Goal: Task Accomplishment & Management: Use online tool/utility

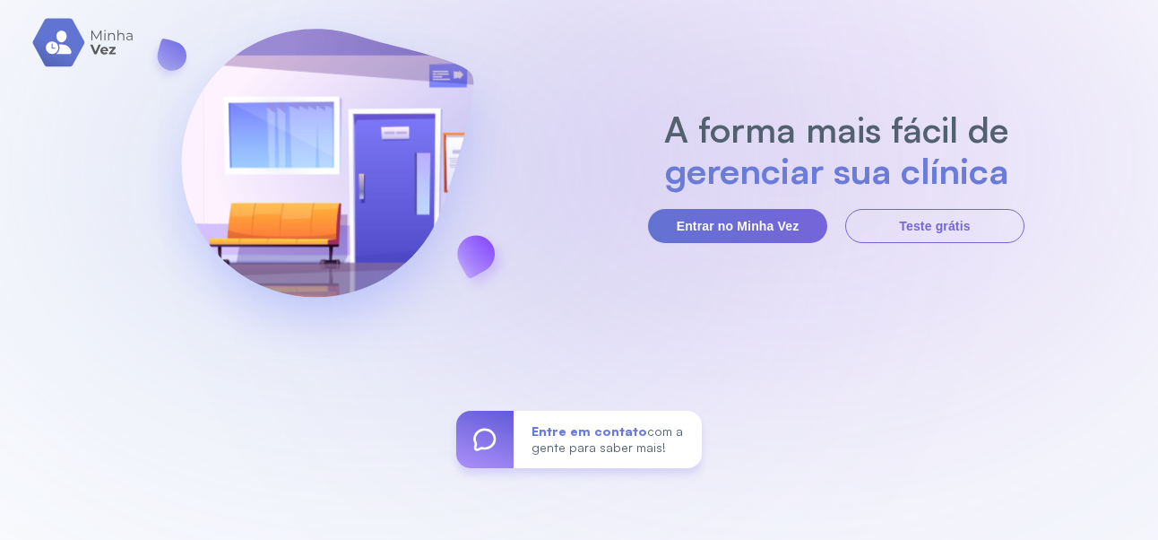
click at [743, 243] on button "Entrar no Minha Vez" at bounding box center [737, 226] width 179 height 34
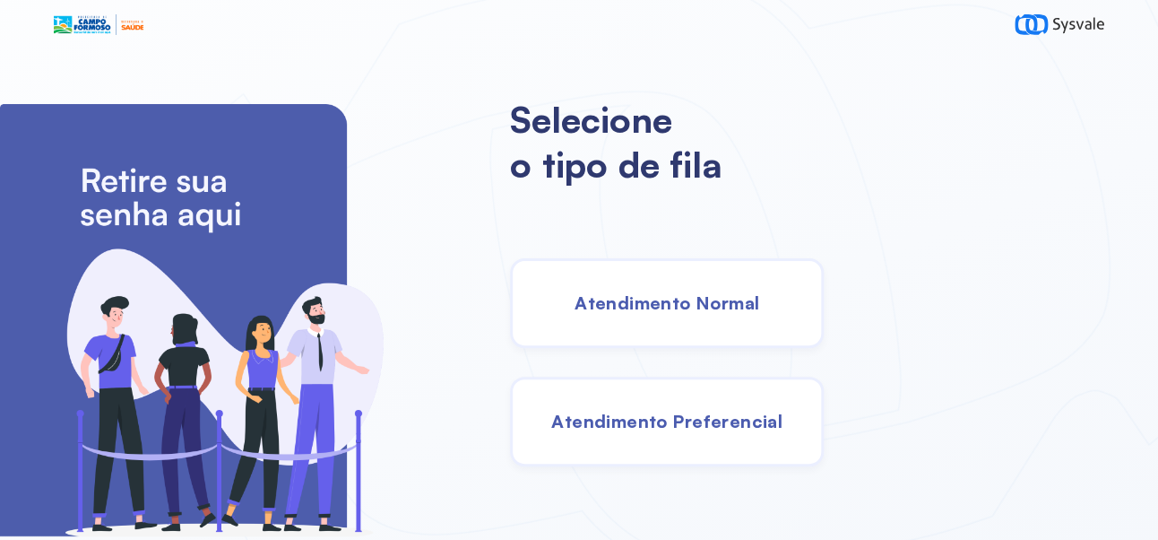
click at [738, 348] on div "Atendimento Normal" at bounding box center [667, 303] width 314 height 90
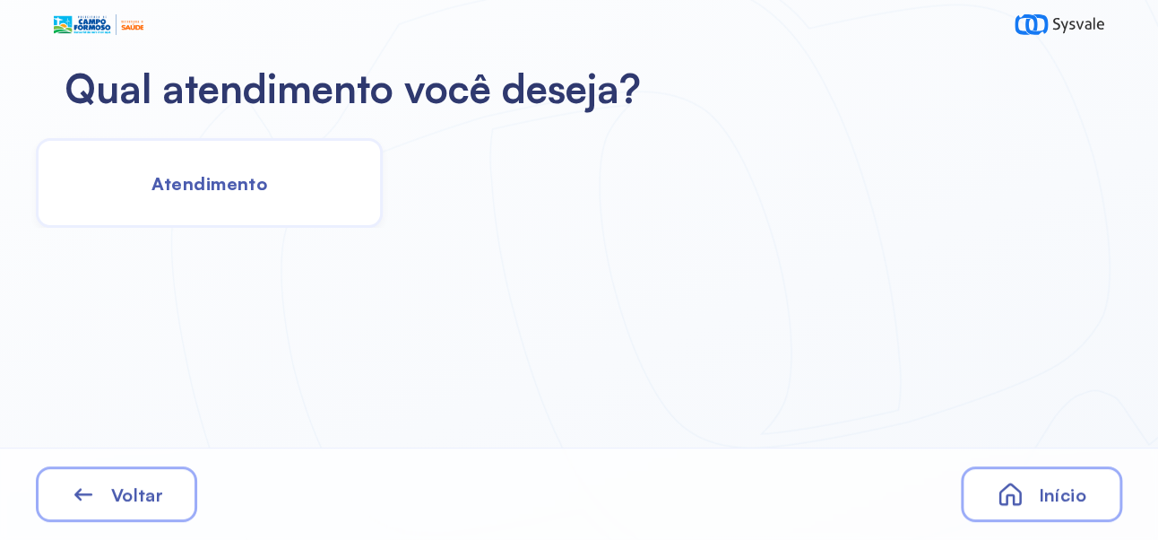
click at [279, 313] on div "Qual atendimento você deseja? Atendimento Voltar Início" at bounding box center [579, 270] width 1158 height 540
